Goal: Information Seeking & Learning: Learn about a topic

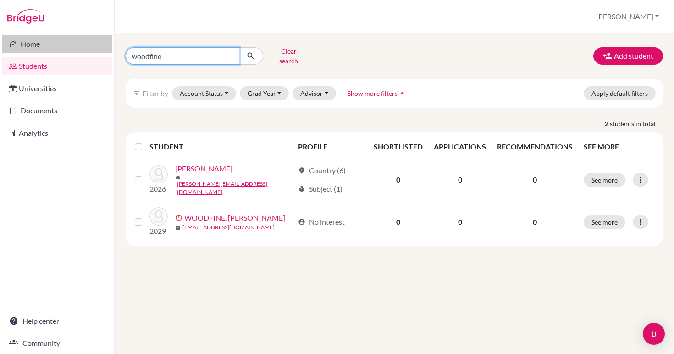
drag, startPoint x: 185, startPoint y: 52, endPoint x: 80, endPoint y: 45, distance: 105.7
click at [80, 45] on div "Home Students Universities Documents Analytics Help center Community Students o…" at bounding box center [337, 177] width 674 height 354
type input "palak"
click button "submit" at bounding box center [251, 55] width 24 height 17
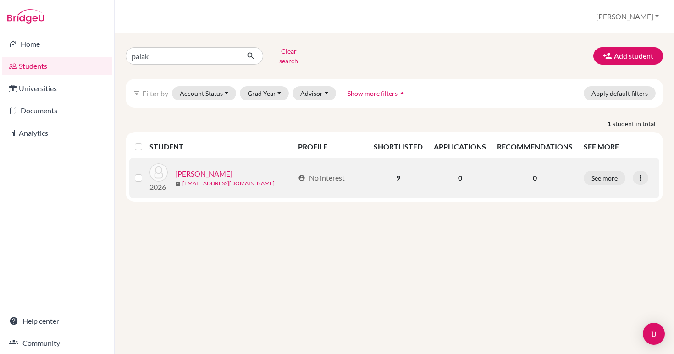
click at [213, 168] on link "GUPTA, Palak Gaurav" at bounding box center [203, 173] width 57 height 11
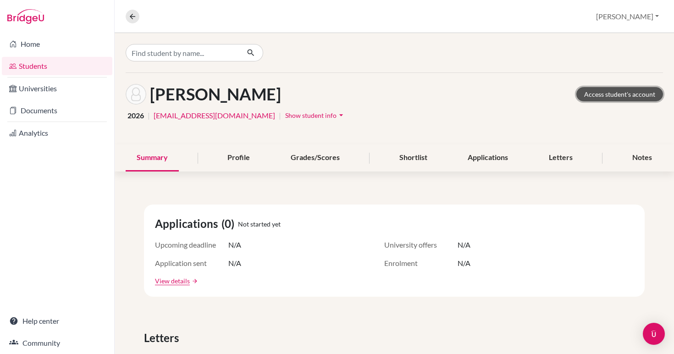
click at [617, 95] on link "Access student's account" at bounding box center [619, 94] width 87 height 14
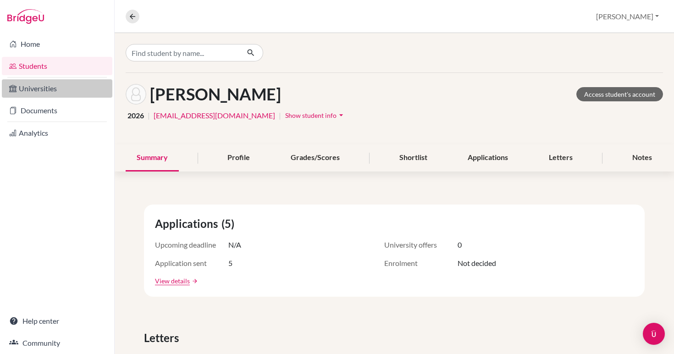
click at [36, 89] on link "Universities" at bounding box center [57, 88] width 110 height 18
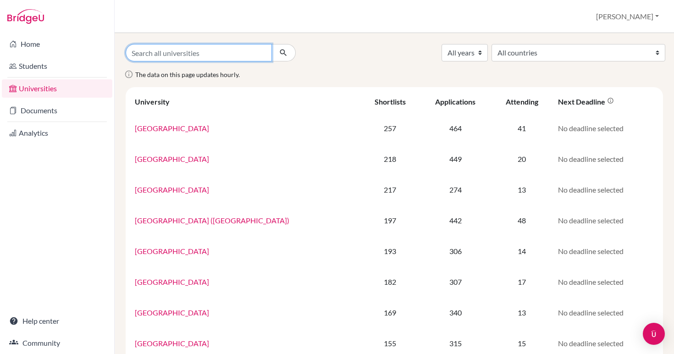
click at [183, 54] on input "Search all universities" at bounding box center [199, 52] width 146 height 17
type input "nyu"
click at [271, 44] on button "submit" at bounding box center [283, 52] width 24 height 17
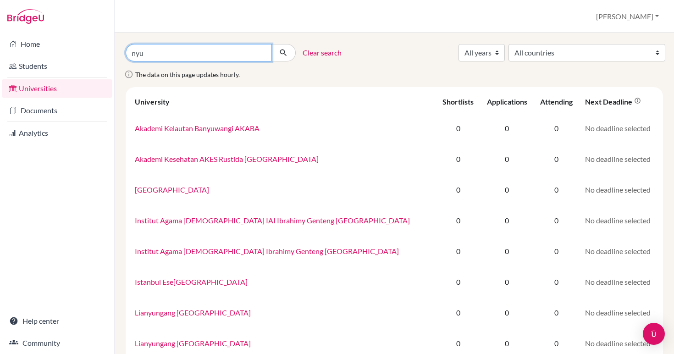
click at [181, 53] on input "nyu" at bounding box center [199, 52] width 146 height 17
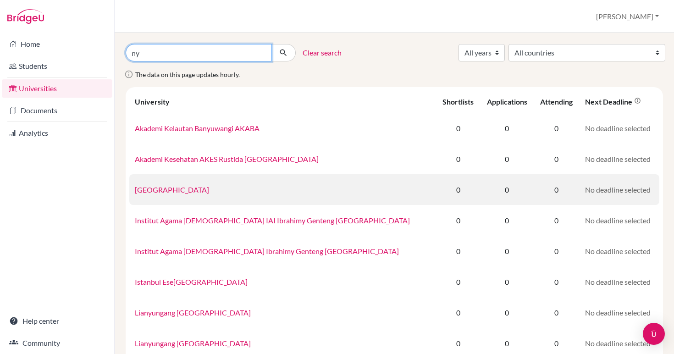
type input "n"
type input "boston university"
click at [271, 44] on button "submit" at bounding box center [283, 52] width 24 height 17
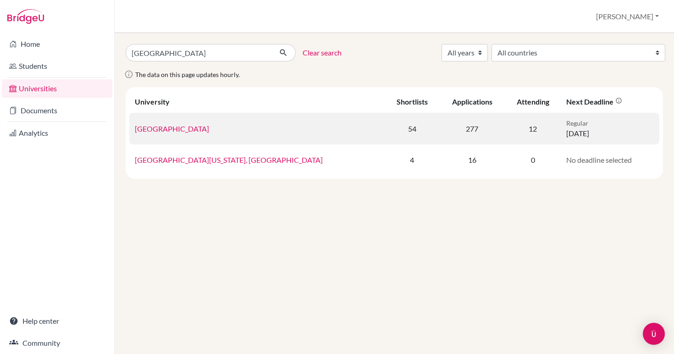
click at [167, 127] on link "[GEOGRAPHIC_DATA]" at bounding box center [172, 128] width 74 height 9
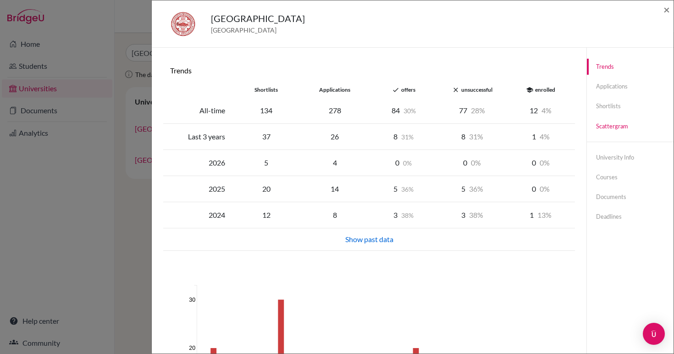
click at [609, 129] on link "Scattergram" at bounding box center [630, 126] width 87 height 16
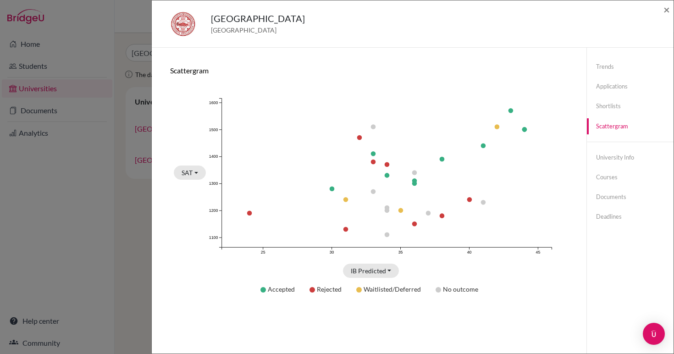
click at [670, 9] on div "Boston University United States of America ×" at bounding box center [413, 23] width 522 height 47
click at [665, 11] on span "×" at bounding box center [666, 9] width 6 height 13
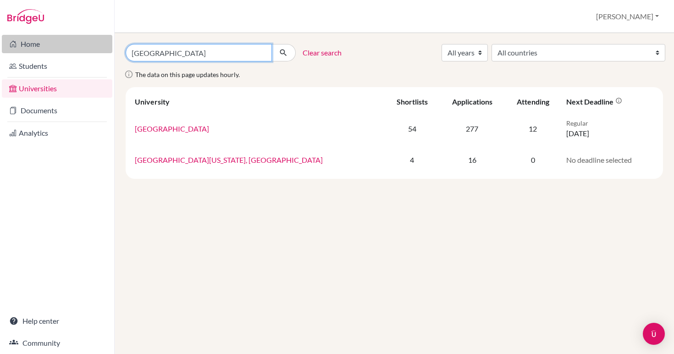
drag, startPoint x: 193, startPoint y: 48, endPoint x: 101, endPoint y: 45, distance: 92.2
click at [101, 45] on div "Home Students Universities Documents Analytics Help center Community Universiti…" at bounding box center [337, 177] width 674 height 354
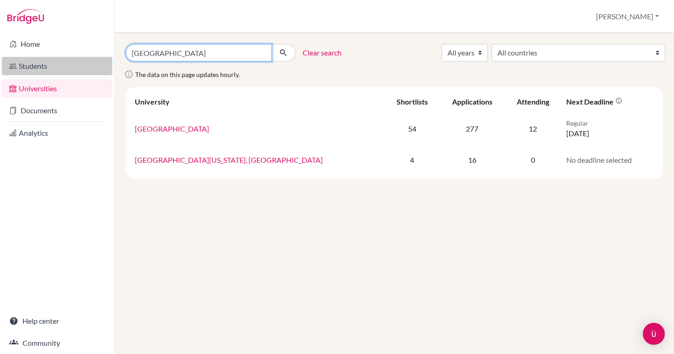
drag, startPoint x: 218, startPoint y: 54, endPoint x: 69, endPoint y: 65, distance: 148.9
click at [69, 65] on div "Home Students Universities Documents Analytics Help center Community Universiti…" at bounding box center [337, 177] width 674 height 354
type input "b"
type input "[US_STATE][GEOGRAPHIC_DATA]"
click at [271, 44] on button "submit" at bounding box center [283, 52] width 24 height 17
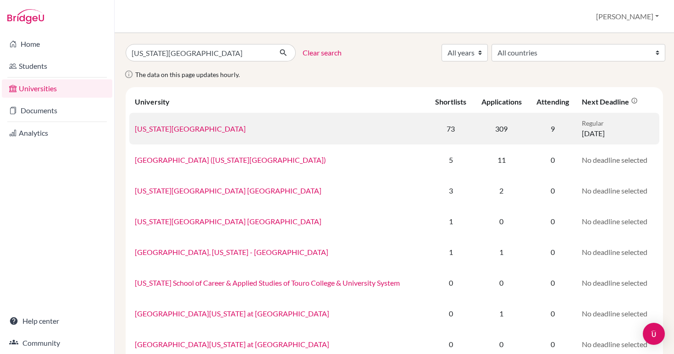
click at [170, 129] on link "[US_STATE][GEOGRAPHIC_DATA]" at bounding box center [190, 128] width 111 height 9
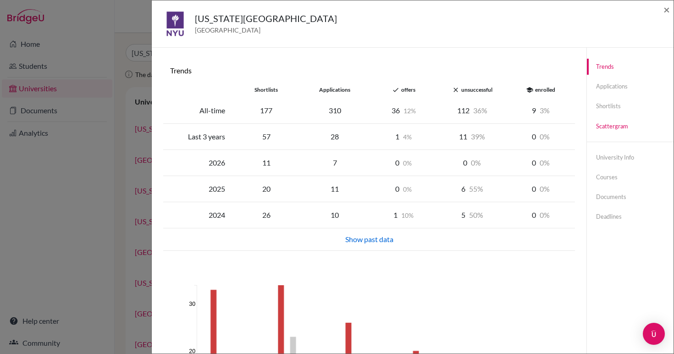
click at [601, 131] on link "Scattergram" at bounding box center [630, 126] width 87 height 16
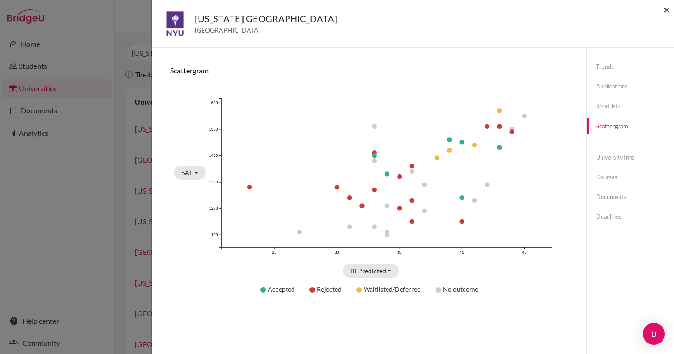
click at [665, 10] on span "×" at bounding box center [666, 9] width 6 height 13
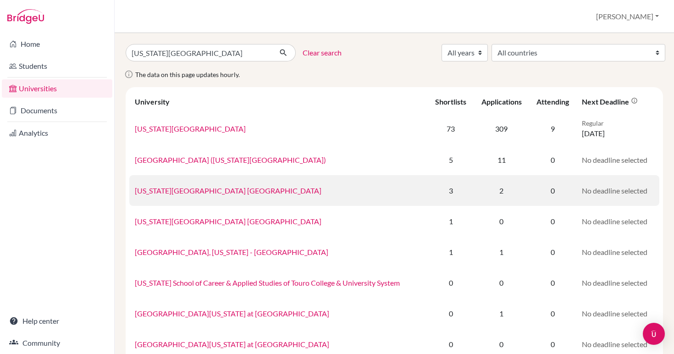
click at [208, 189] on link "[US_STATE][GEOGRAPHIC_DATA] [GEOGRAPHIC_DATA]" at bounding box center [228, 190] width 187 height 9
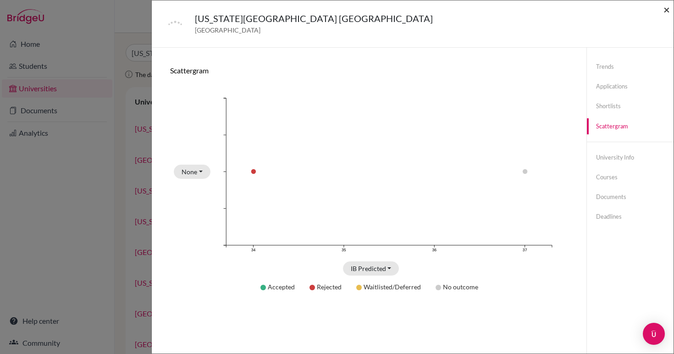
click at [667, 11] on span "×" at bounding box center [666, 9] width 6 height 13
